Goal: Download file/media

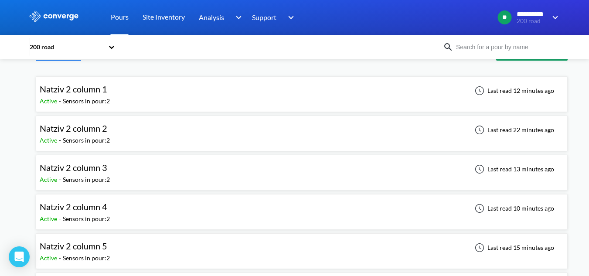
scroll to position [69, 0]
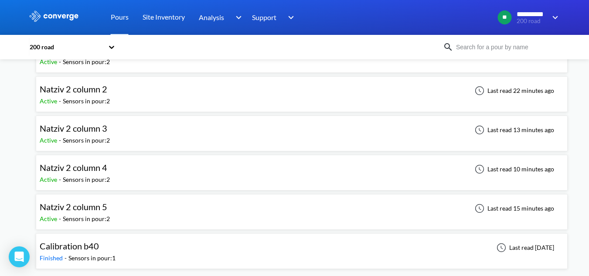
click at [120, 137] on div "Natziv 2 column 3 Active - Sensors in pour: 2 Last read 13 minutes ago" at bounding box center [302, 133] width 524 height 28
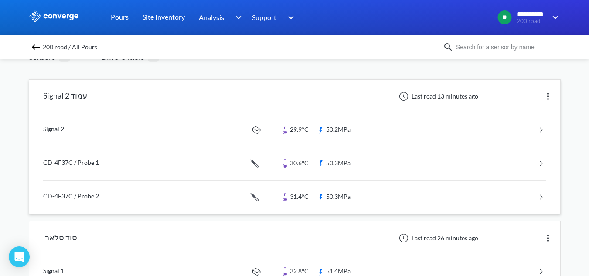
scroll to position [86, 0]
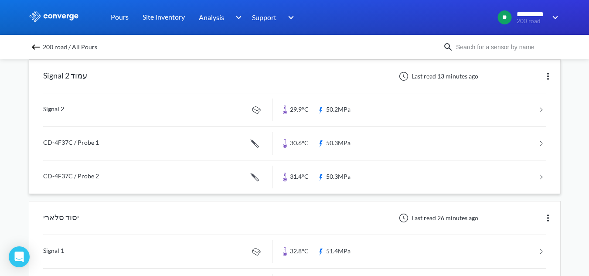
click at [162, 109] on link at bounding box center [294, 109] width 503 height 33
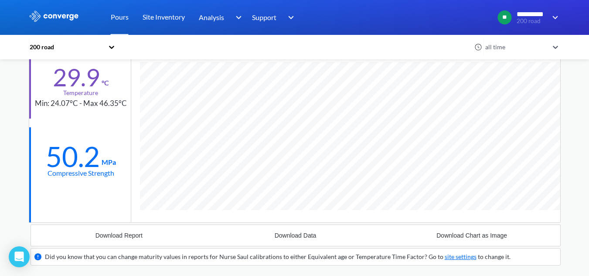
scroll to position [131, 0]
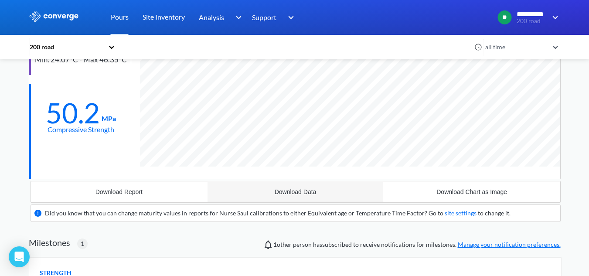
click at [320, 189] on button "Download Data" at bounding box center [295, 191] width 177 height 21
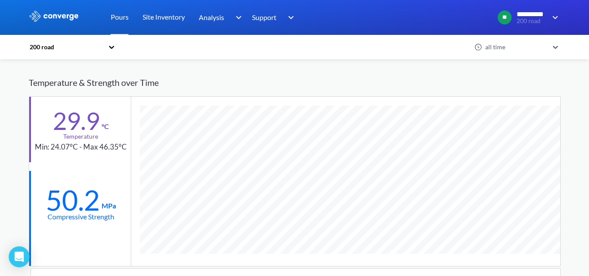
scroll to position [0, 0]
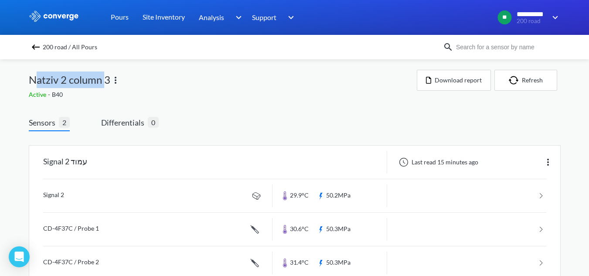
drag, startPoint x: 38, startPoint y: 78, endPoint x: 104, endPoint y: 89, distance: 66.6
click at [104, 89] on div "Natziv 2 column 3" at bounding box center [223, 80] width 388 height 20
drag, startPoint x: 109, startPoint y: 79, endPoint x: 72, endPoint y: 79, distance: 37.1
click at [72, 79] on span "Natziv 2 column 3" at bounding box center [70, 80] width 82 height 17
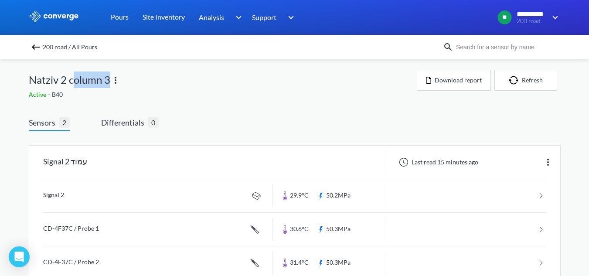
drag, startPoint x: 85, startPoint y: 84, endPoint x: 110, endPoint y: 89, distance: 24.9
click at [109, 89] on div "Natziv 2 column 3" at bounding box center [223, 80] width 388 height 20
drag, startPoint x: 106, startPoint y: 161, endPoint x: 44, endPoint y: 160, distance: 61.9
click at [44, 160] on div "Signal 2 עמוד" at bounding box center [150, 162] width 243 height 23
click at [103, 169] on div "Signal 2 עמוד" at bounding box center [150, 162] width 243 height 23
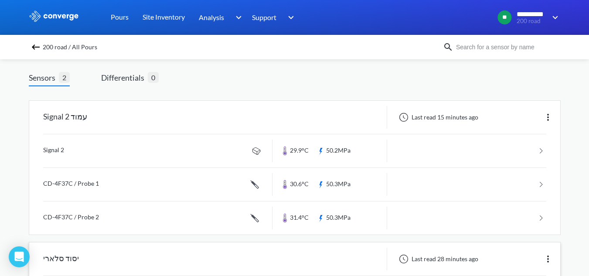
scroll to position [130, 0]
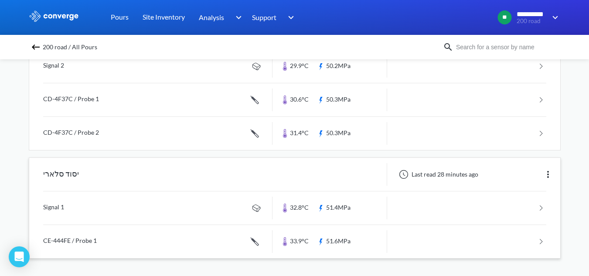
click at [106, 199] on link at bounding box center [294, 207] width 503 height 33
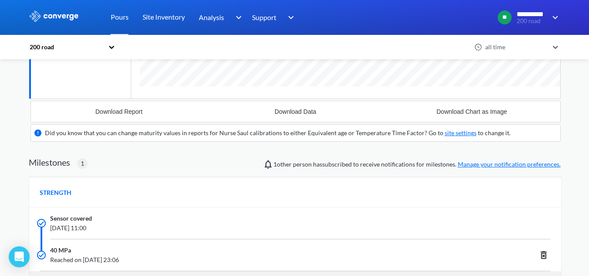
scroll to position [183, 0]
